Goal: Task Accomplishment & Management: Manage account settings

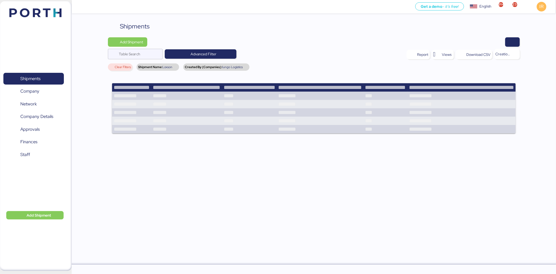
click at [199, 20] on div "Shipments Add Shipment Table Search Advanced Filter Report Views Download CSV C…" at bounding box center [278, 132] width 556 height 264
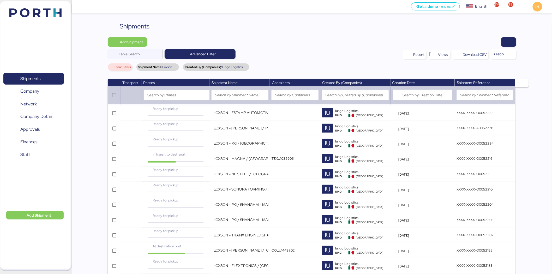
scroll to position [144, 0]
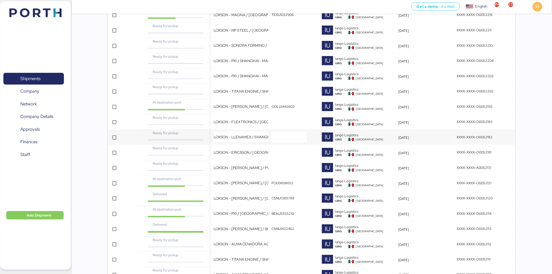
click at [211, 130] on td "LOXSON - LLENAMEX / SHANGHAI - MANZANILLO / MBL: PENDIENTE - HBL: KSSE250907965…" at bounding box center [240, 137] width 60 height 15
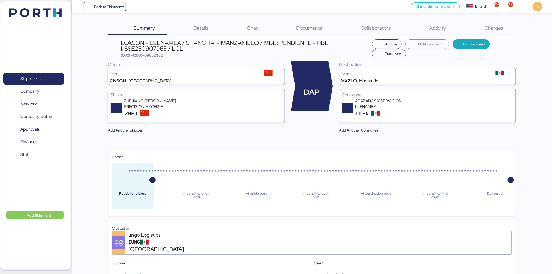
click at [494, 29] on span "Charges" at bounding box center [493, 28] width 19 height 7
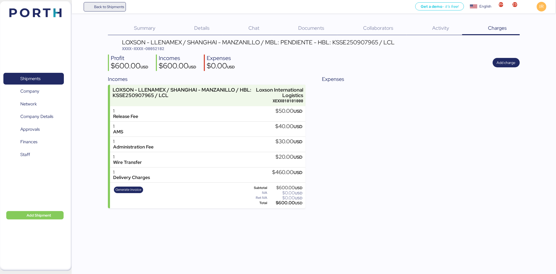
click at [102, 2] on span "Back to Shipments" at bounding box center [105, 6] width 39 height 9
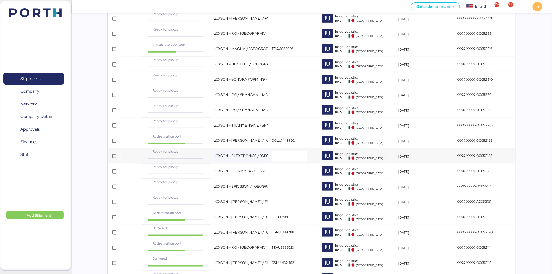
scroll to position [110, 0]
click at [197, 151] on div "Ready for pickup" at bounding box center [175, 151] width 57 height 5
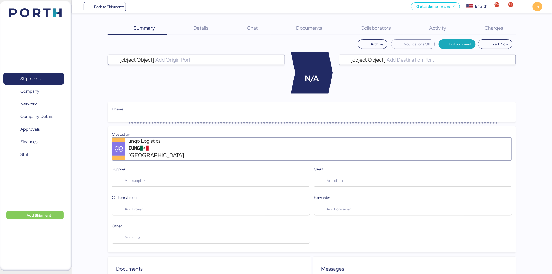
click at [491, 27] on span "Charges" at bounding box center [493, 28] width 19 height 7
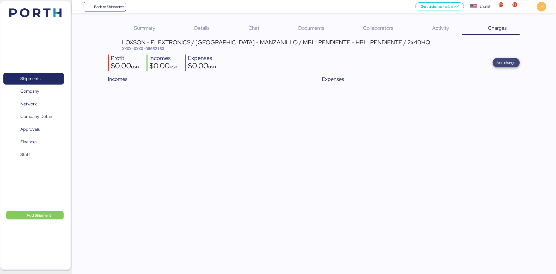
click at [501, 66] on span "Add charge" at bounding box center [506, 62] width 19 height 7
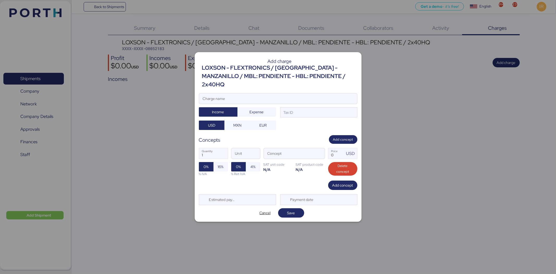
click at [265, 79] on div "LOXSON - FLEXTRONICS / [GEOGRAPHIC_DATA] - MANZANILLO / MBL: PENDIENTE - HBL: P…" at bounding box center [279, 76] width 155 height 25
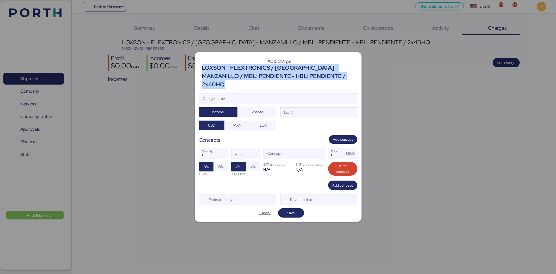
click at [265, 79] on div "LOXSON - FLEXTRONICS / [GEOGRAPHIC_DATA] - MANZANILLO / MBL: PENDIENTE - HBL: P…" at bounding box center [279, 76] width 155 height 25
copy div "LOXSON - FLEXTRONICS / [GEOGRAPHIC_DATA] - MANZANILLO / MBL: PENDIENTE - HBL: P…"
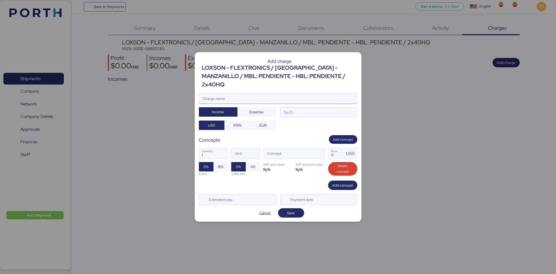
click at [250, 93] on input "Charge name" at bounding box center [278, 98] width 158 height 10
paste input "LOXSON - FLEXTRONICS / [GEOGRAPHIC_DATA] - MANZANILLO / MBL: PENDIENTE - HBL: P…"
drag, startPoint x: 274, startPoint y: 95, endPoint x: 336, endPoint y: 95, distance: 62.1
click at [336, 95] on input "LOXSON - FLEXTRONICS / [GEOGRAPHIC_DATA] - MANZANILLO / MBL: PENDIENTE - HBL: P…" at bounding box center [278, 98] width 158 height 10
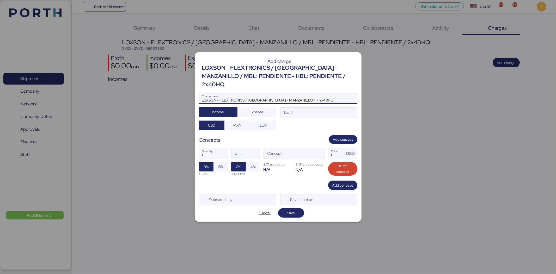
scroll to position [0, 0]
type input "LOXSON - FLEXTRONICS / [GEOGRAPHIC_DATA] - MANZANILLO / 2x40HQ"
click at [313, 111] on div "Tax ID" at bounding box center [318, 112] width 77 height 10
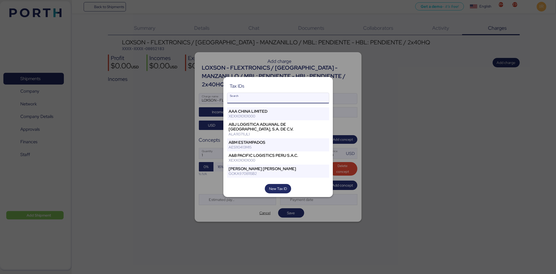
click at [280, 97] on input "Search" at bounding box center [278, 98] width 102 height 10
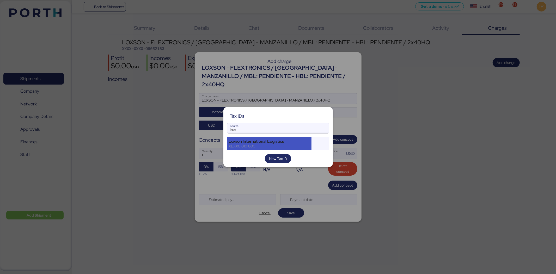
type input "loxs"
click at [250, 142] on div "Loxson International Logistics" at bounding box center [269, 141] width 81 height 5
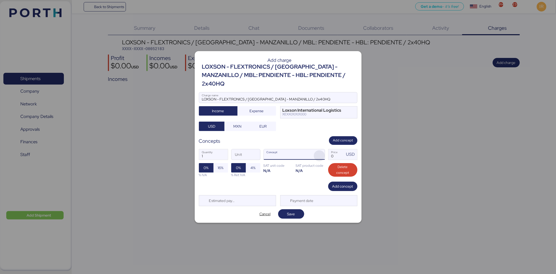
click at [314, 153] on span "button" at bounding box center [319, 155] width 11 height 11
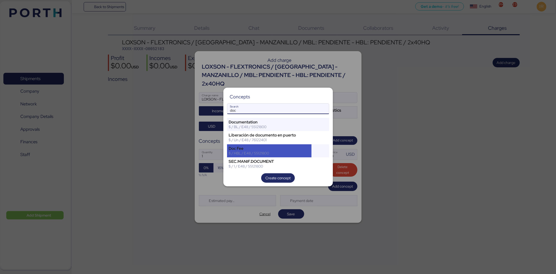
type input "doc"
click at [249, 147] on div "Doc Fee" at bounding box center [269, 148] width 81 height 5
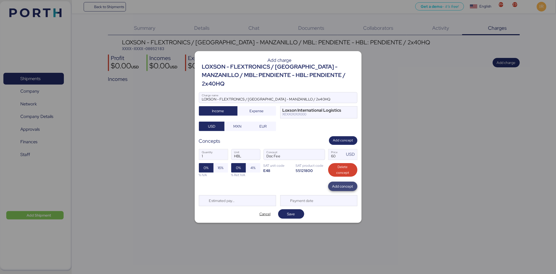
click at [341, 183] on span "Add concept" at bounding box center [342, 186] width 21 height 6
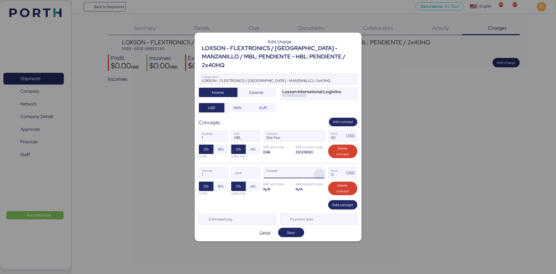
click at [320, 169] on span "button" at bounding box center [319, 174] width 11 height 11
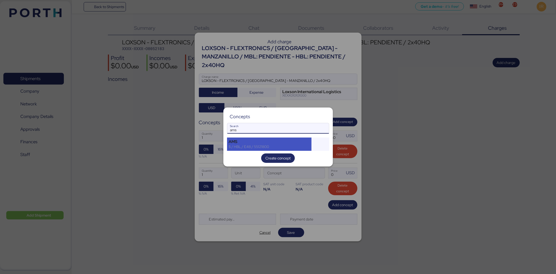
type input "ams"
click at [250, 144] on div "$ / HBL / E48 / 55121800" at bounding box center [269, 146] width 81 height 5
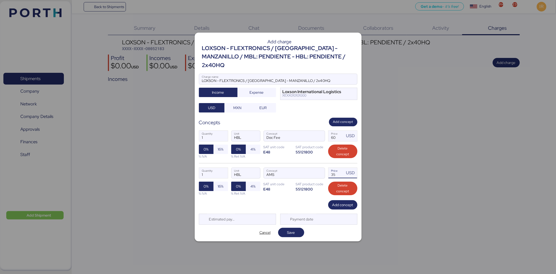
click at [338, 169] on input "35" at bounding box center [337, 173] width 16 height 10
type input "40"
click at [347, 201] on span "Add concept" at bounding box center [342, 204] width 21 height 7
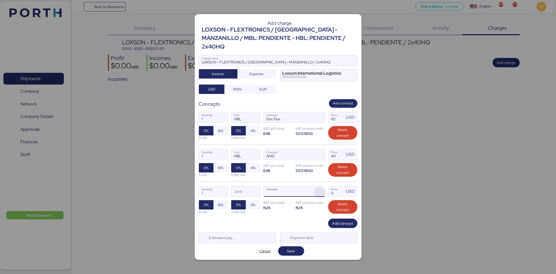
click at [317, 187] on span "button" at bounding box center [319, 192] width 11 height 11
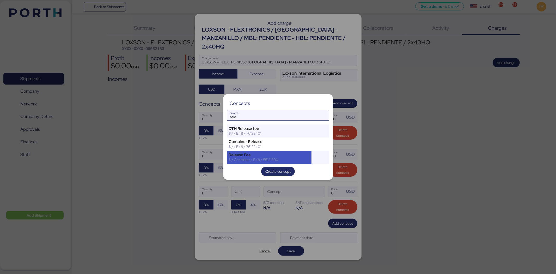
type input "rele"
click at [270, 157] on div "Release Fee" at bounding box center [269, 155] width 81 height 5
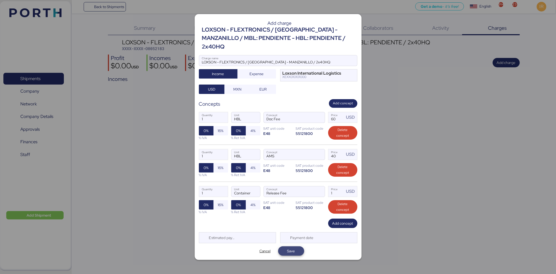
click at [290, 248] on span "Save" at bounding box center [291, 251] width 8 height 6
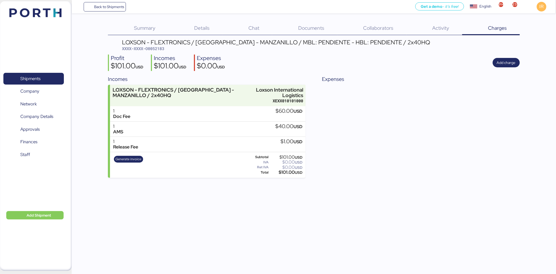
click at [205, 22] on div "Details 0" at bounding box center [195, 29] width 54 height 14
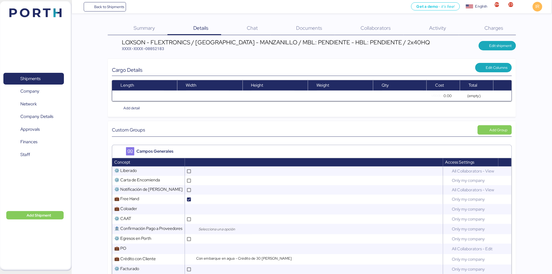
click at [473, 28] on div "Charges 0" at bounding box center [487, 29] width 57 height 14
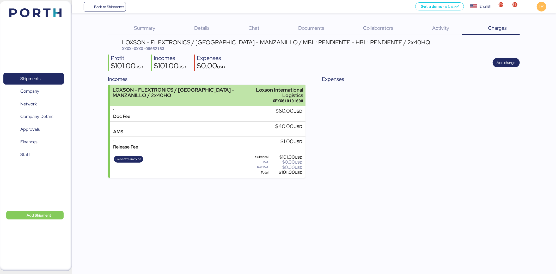
click at [193, 91] on div "LOXSON - FLEXTRONICS / [GEOGRAPHIC_DATA] - MANZANILLO / 2x40HQ" at bounding box center [181, 92] width 136 height 11
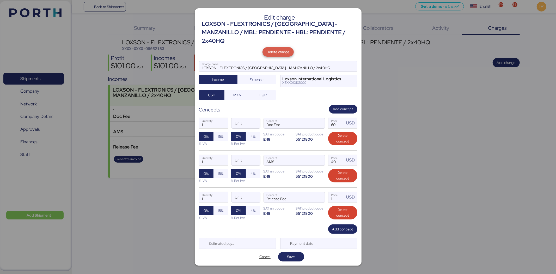
click at [278, 49] on span "Delete charge" at bounding box center [278, 52] width 23 height 6
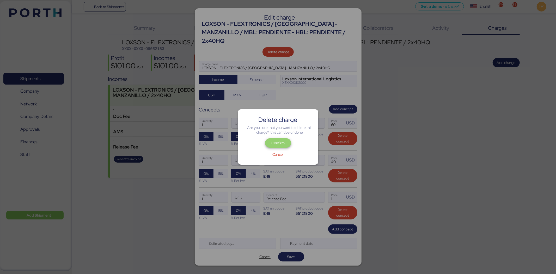
click at [278, 138] on span "Confirm" at bounding box center [278, 142] width 26 height 9
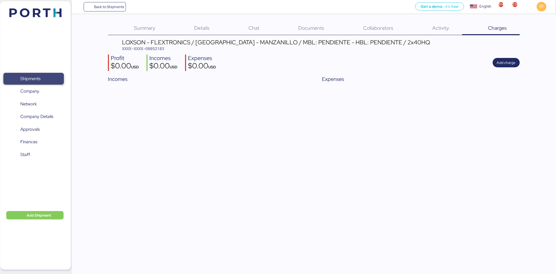
click at [44, 80] on span "Shipments" at bounding box center [33, 79] width 56 height 8
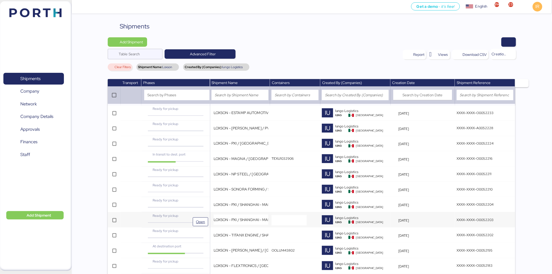
click at [208, 214] on div "Ready for pickup" at bounding box center [175, 217] width 65 height 9
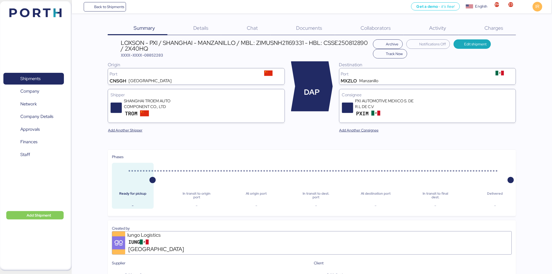
click at [486, 30] on span "Charges" at bounding box center [493, 28] width 19 height 7
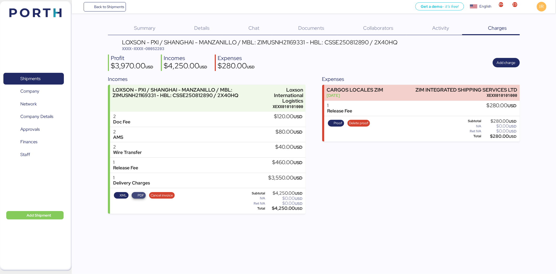
click at [139, 194] on span "PDF" at bounding box center [141, 195] width 7 height 6
click at [91, 7] on span "Back to Shipments" at bounding box center [105, 6] width 39 height 9
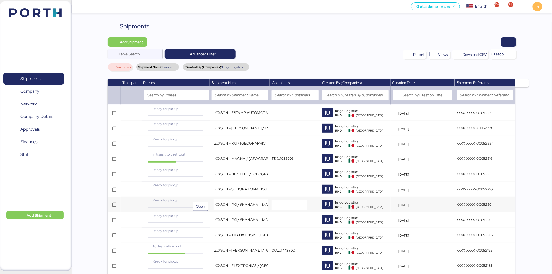
click at [189, 200] on div "Ready for pickup" at bounding box center [175, 200] width 57 height 5
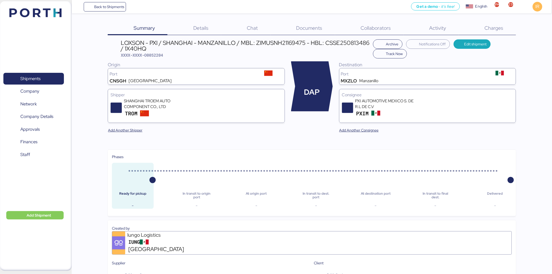
click at [498, 28] on span "Charges" at bounding box center [493, 28] width 19 height 7
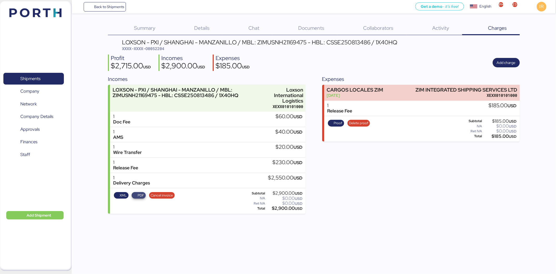
click at [135, 195] on span "PDF" at bounding box center [139, 195] width 11 height 6
click at [53, 76] on span "Shipments" at bounding box center [33, 79] width 56 height 8
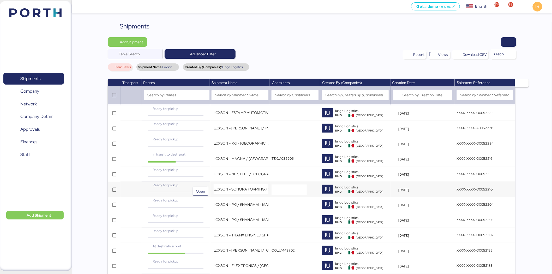
click at [173, 186] on span "Ready for pickup" at bounding box center [166, 185] width 26 height 4
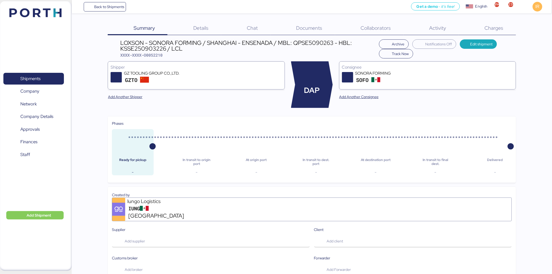
click at [491, 30] on span "Charges" at bounding box center [493, 28] width 19 height 7
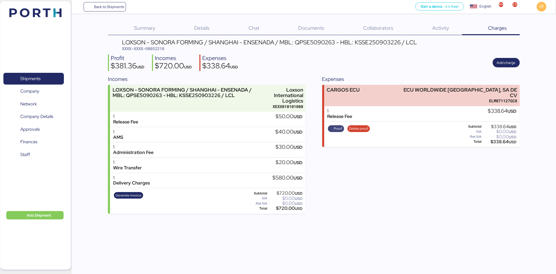
click at [342, 126] on span "Proof" at bounding box center [338, 129] width 9 height 6
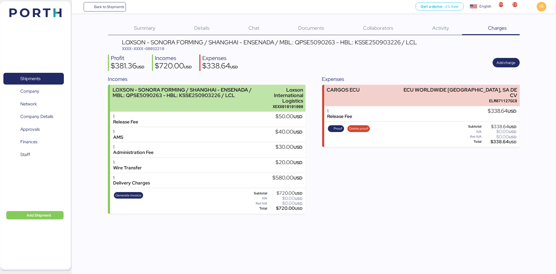
click at [208, 98] on div "LOXSON - SONORA FORMING / SHANGHAI - ENSENADA / MBL: QPSE5090263 - HBL: KSSE250…" at bounding box center [187, 92] width 149 height 11
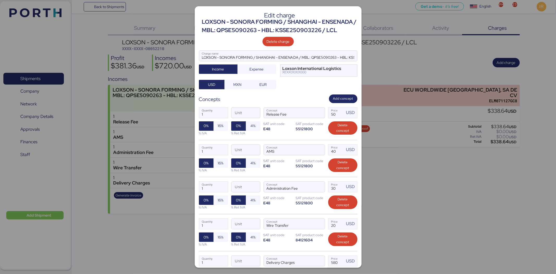
scroll to position [71, 0]
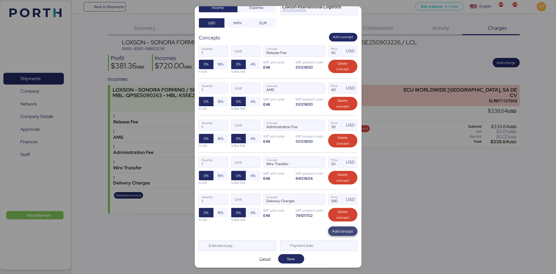
click at [337, 226] on span "Add concept" at bounding box center [342, 230] width 29 height 9
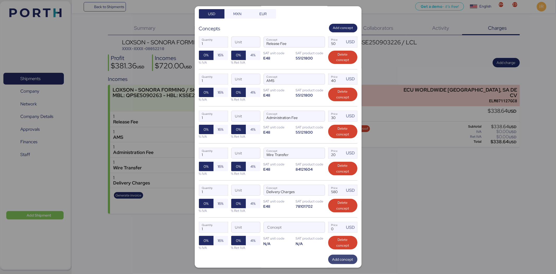
scroll to position [108, 0]
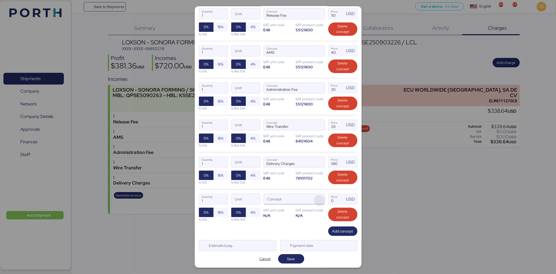
click at [317, 199] on span "button" at bounding box center [319, 200] width 11 height 11
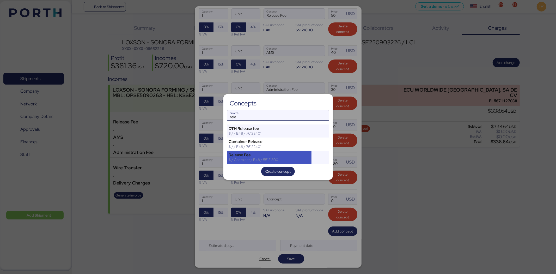
type input "rele"
click at [259, 154] on div "Release Fee" at bounding box center [269, 155] width 81 height 5
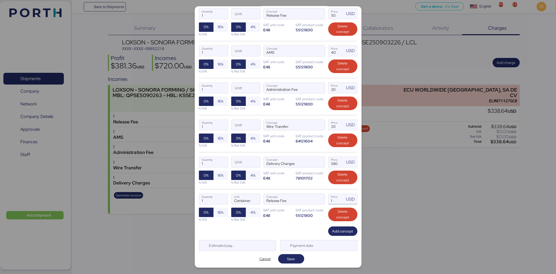
click at [333, 196] on input "1" at bounding box center [337, 199] width 16 height 10
type input "338.64"
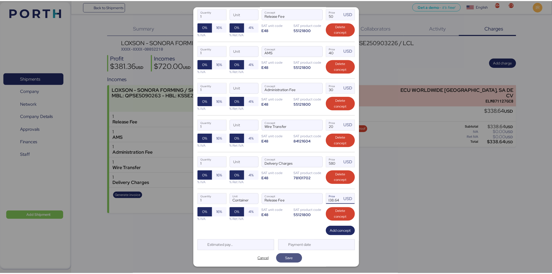
scroll to position [0, 0]
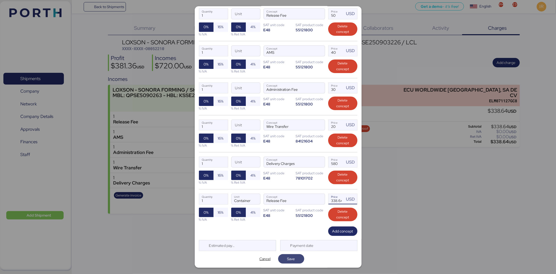
click at [294, 262] on span "Save" at bounding box center [291, 258] width 18 height 7
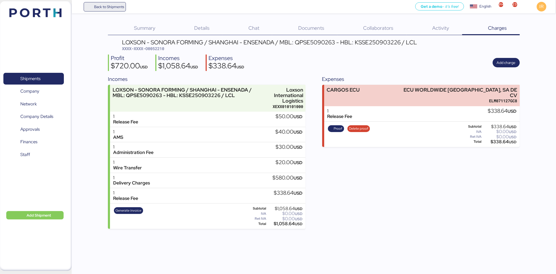
click at [108, 9] on span "Back to Shipments" at bounding box center [109, 7] width 30 height 6
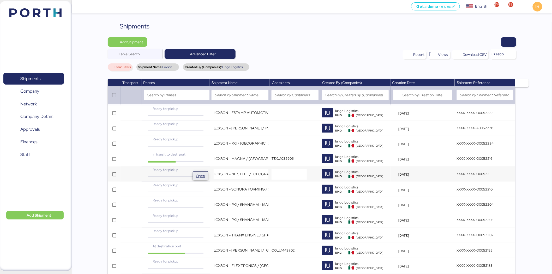
click at [198, 172] on span "Open" at bounding box center [200, 176] width 11 height 8
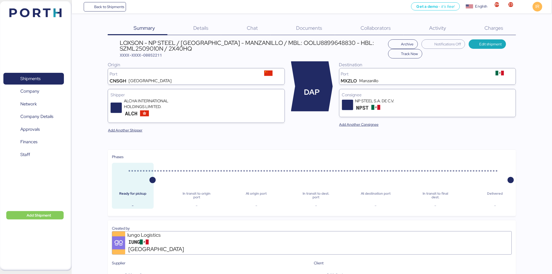
click at [485, 24] on div "Charges 0" at bounding box center [487, 29] width 57 height 14
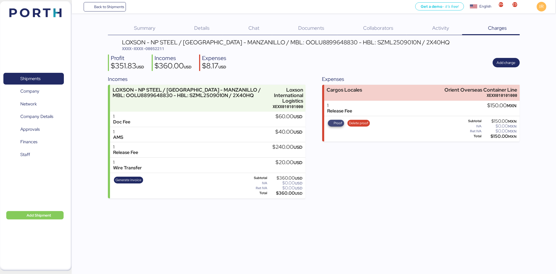
click at [335, 120] on span "Proof" at bounding box center [338, 123] width 9 height 6
click at [105, 6] on span "Back to Shipments" at bounding box center [109, 7] width 30 height 6
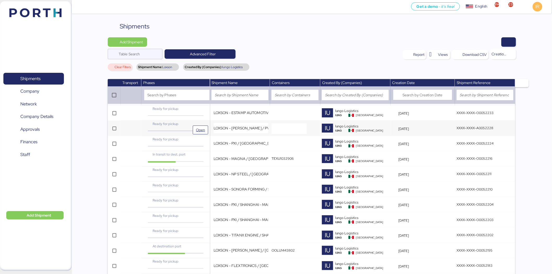
click at [173, 122] on span "Ready for pickup" at bounding box center [166, 124] width 26 height 4
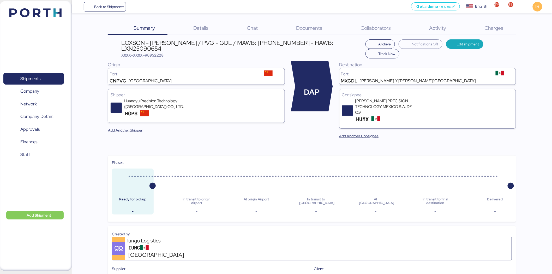
click at [490, 23] on div "Charges 0" at bounding box center [487, 29] width 57 height 14
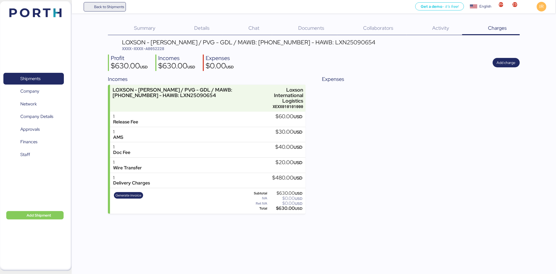
click at [84, 9] on span "Back to Shipments" at bounding box center [105, 6] width 43 height 9
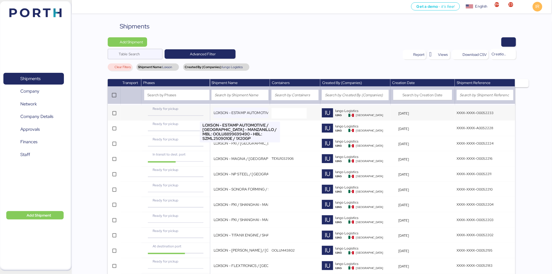
click at [214, 108] on input "LOXSON - ESTAMP AUTOMOTIVE / [GEOGRAPHIC_DATA] - MANZANILLO / MBL: OOLU88996994…" at bounding box center [241, 112] width 55 height 10
click at [206, 111] on span "Open" at bounding box center [200, 115] width 11 height 8
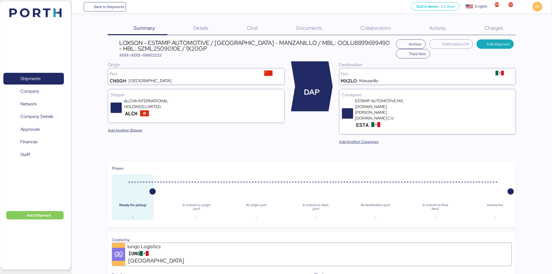
click at [486, 31] on span "Charges" at bounding box center [493, 28] width 19 height 7
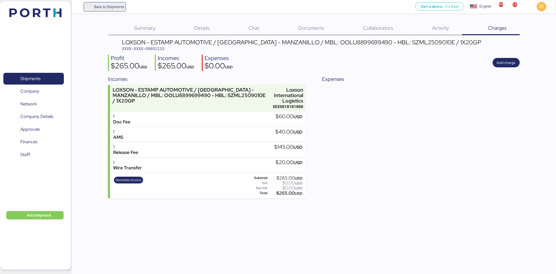
click at [108, 7] on span "Back to Shipments" at bounding box center [109, 7] width 30 height 6
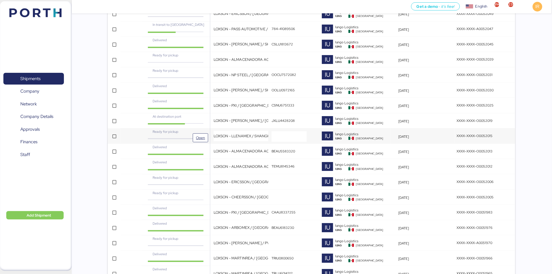
click at [194, 134] on div "Ready for pickup" at bounding box center [175, 131] width 57 height 5
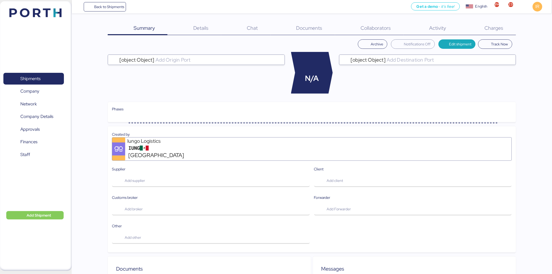
click at [493, 31] on span "Charges" at bounding box center [493, 28] width 19 height 7
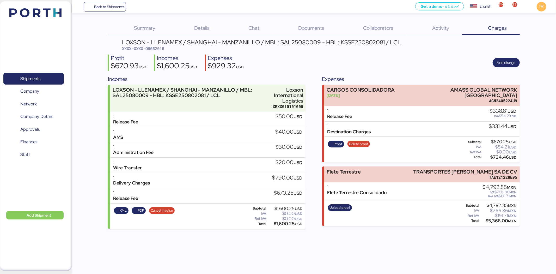
click at [197, 28] on span "Details" at bounding box center [201, 28] width 15 height 7
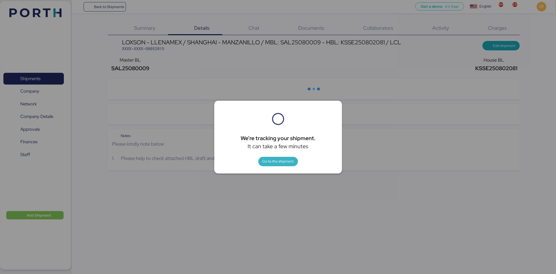
click at [285, 162] on span "Go to the shipment" at bounding box center [278, 161] width 31 height 6
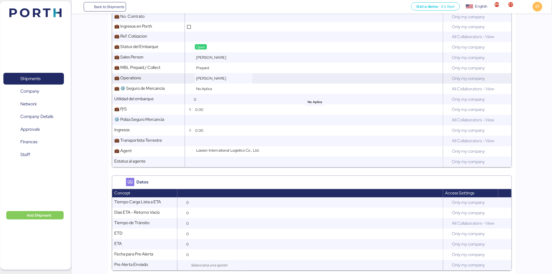
scroll to position [313, 0]
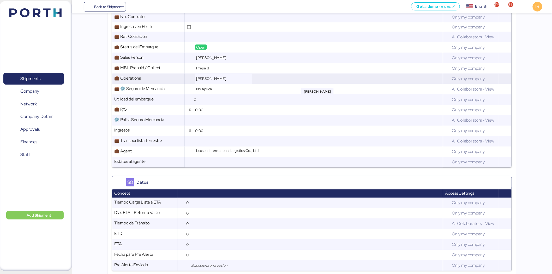
click at [215, 76] on span "[PERSON_NAME]" at bounding box center [211, 78] width 30 height 5
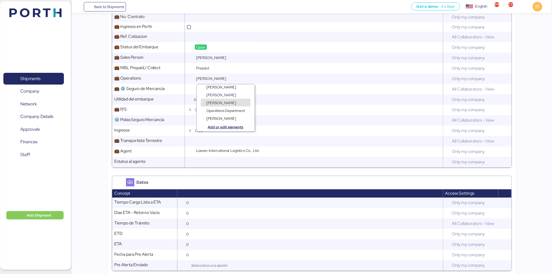
click at [226, 100] on div "[PERSON_NAME]" at bounding box center [226, 103] width 50 height 8
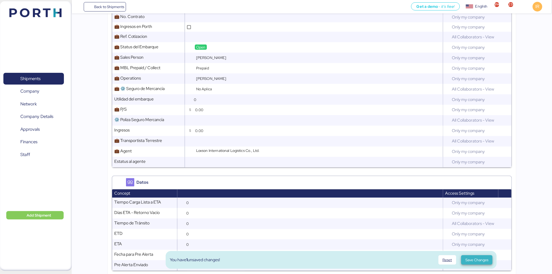
click at [478, 261] on span "Save Changes" at bounding box center [476, 260] width 23 height 6
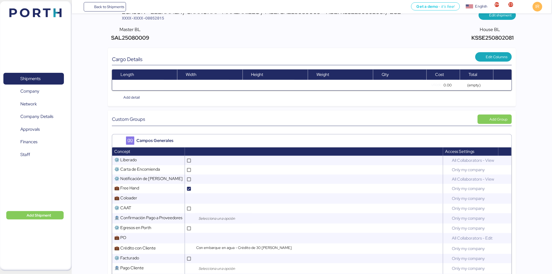
scroll to position [0, 0]
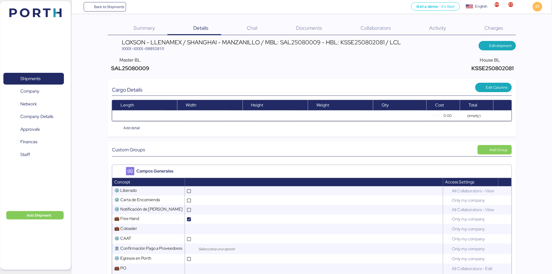
click at [161, 49] on span "XXXX-XXXX-O0052015" at bounding box center [143, 48] width 42 height 5
copy span "O0052015"
click at [161, 49] on span "XXXX-XXXX-O0052015" at bounding box center [143, 48] width 42 height 5
click at [40, 78] on span "Shipments" at bounding box center [30, 79] width 20 height 8
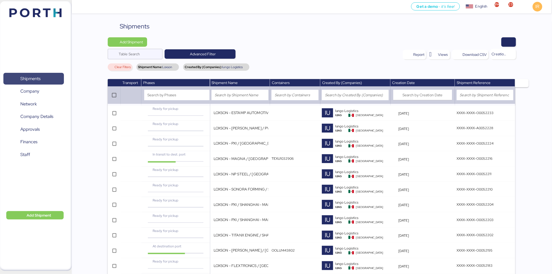
scroll to position [847, 0]
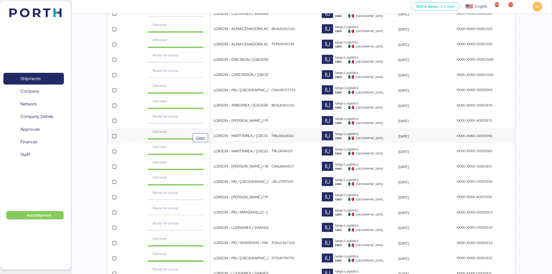
click at [184, 133] on div "Delivered" at bounding box center [175, 131] width 57 height 5
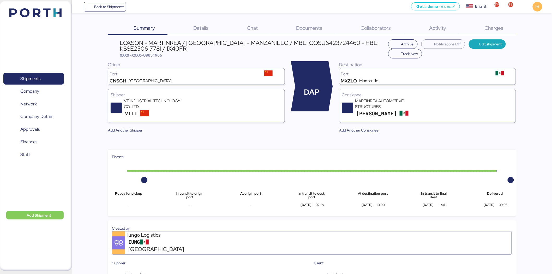
click at [193, 28] on div "Details 0" at bounding box center [194, 29] width 54 height 14
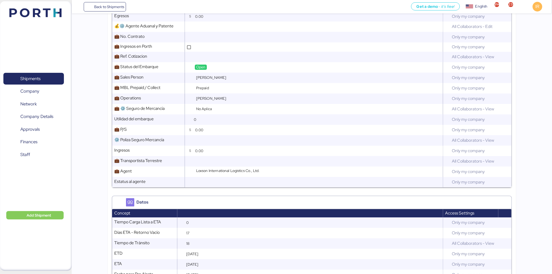
scroll to position [398, 0]
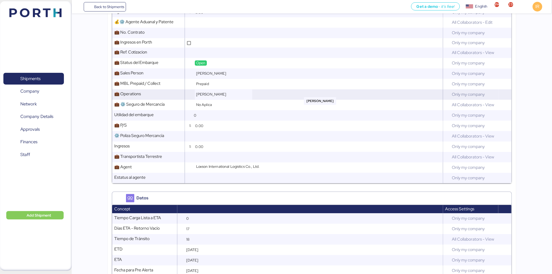
click at [221, 89] on div "[PERSON_NAME]" at bounding box center [223, 94] width 57 height 10
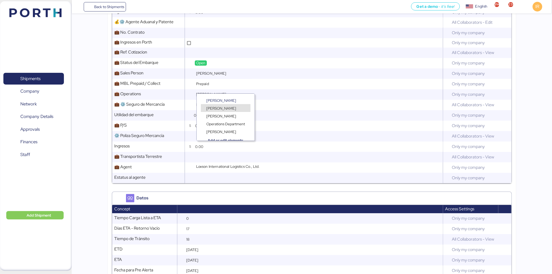
click at [218, 109] on div "[PERSON_NAME]" at bounding box center [226, 113] width 58 height 8
click at [213, 108] on span "[PERSON_NAME]" at bounding box center [221, 108] width 30 height 5
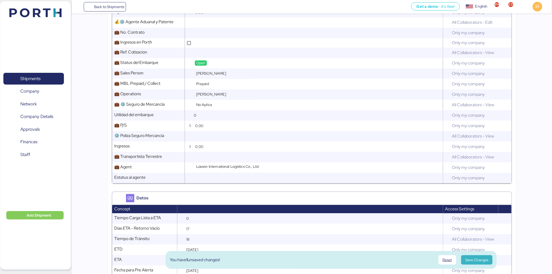
click at [479, 259] on span "Save Changes" at bounding box center [476, 260] width 23 height 6
